Goal: Transaction & Acquisition: Purchase product/service

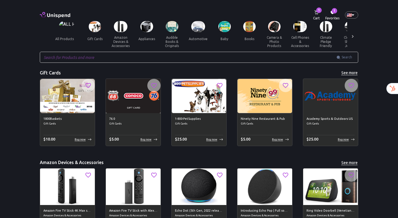
click at [98, 25] on img at bounding box center [95, 26] width 12 height 11
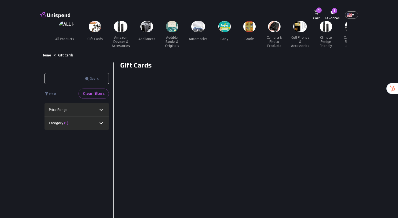
click at [94, 28] on img at bounding box center [95, 26] width 12 height 11
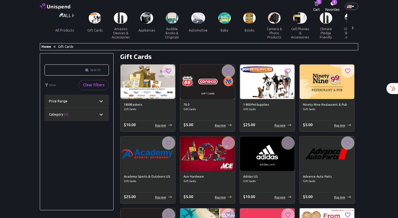
scroll to position [13, 0]
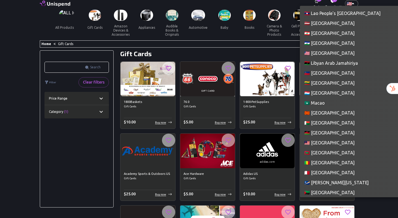
scroll to position [1162, 0]
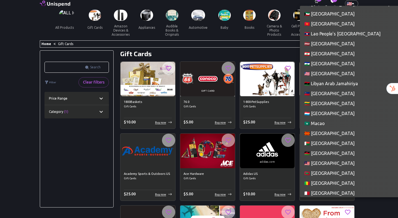
click at [221, 58] on div at bounding box center [199, 109] width 398 height 218
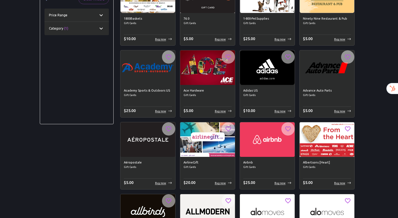
scroll to position [0, 0]
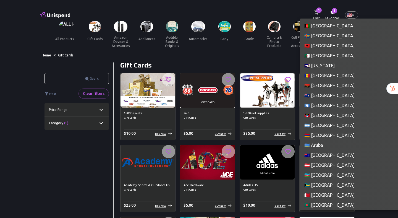
scroll to position [2228, 0]
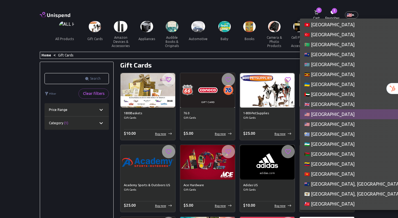
click at [327, 77] on li "🇺🇬 [GEOGRAPHIC_DATA]" at bounding box center [366, 74] width 133 height 10
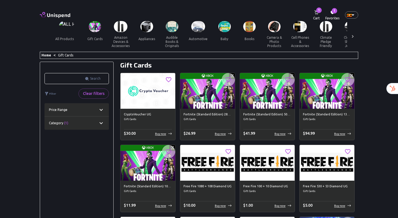
click at [163, 132] on p "Buy now" at bounding box center [160, 133] width 11 height 4
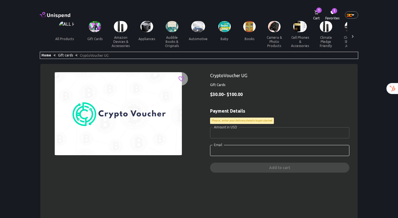
click at [240, 129] on input "Amount in USD" at bounding box center [279, 132] width 139 height 11
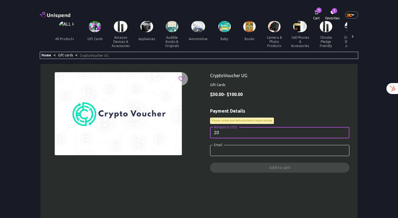
type input "2"
type input "30"
click at [241, 147] on input "Email" at bounding box center [279, 150] width 139 height 11
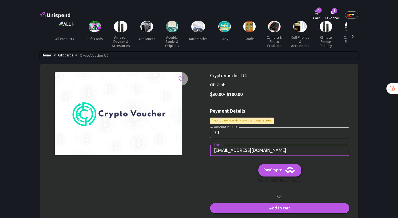
type input "[EMAIL_ADDRESS][DOMAIN_NAME]"
click at [277, 173] on span "Pay Crypto" at bounding box center [279, 170] width 32 height 8
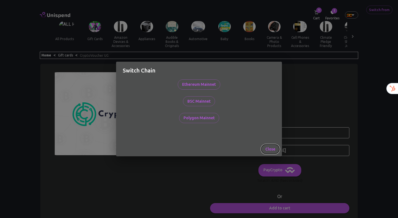
click at [269, 147] on button "Close" at bounding box center [270, 149] width 19 height 10
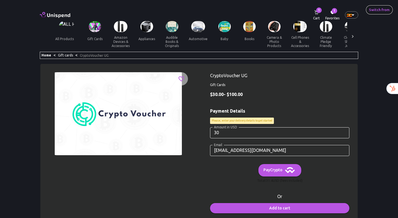
click at [376, 13] on button "Switch from" at bounding box center [379, 10] width 26 height 9
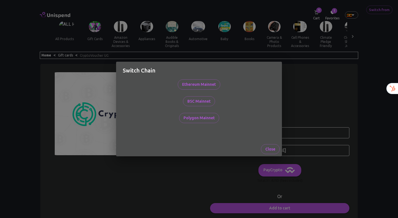
click at [362, 75] on div "Switch Chain Ethereum Mainnet BSC Mainnet Polygon Mainnet Close" at bounding box center [199, 109] width 398 height 218
